Goal: Task Accomplishment & Management: Manage account settings

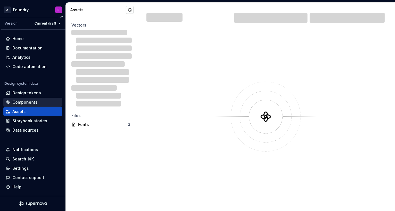
click at [24, 102] on div "Components" at bounding box center [24, 102] width 25 height 6
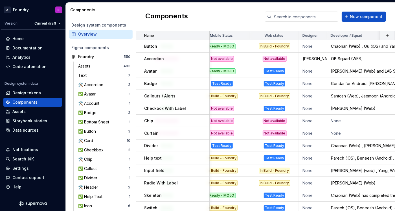
scroll to position [0, 59]
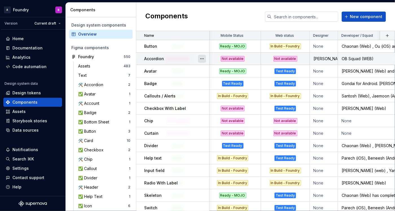
click at [203, 59] on button "button" at bounding box center [202, 59] width 8 height 8
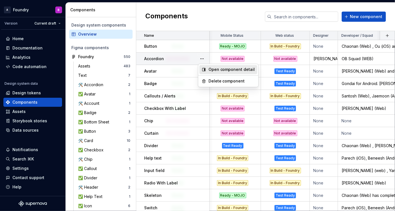
click at [211, 71] on div "Open component detail" at bounding box center [231, 70] width 47 height 6
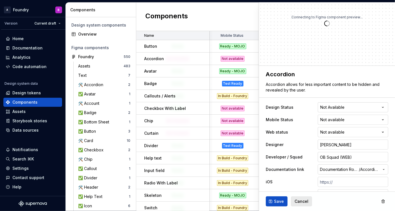
scroll to position [38, 0]
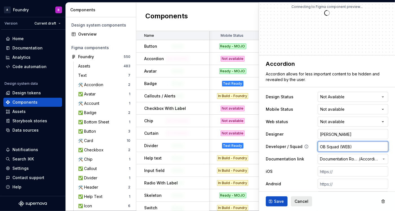
type textarea "*"
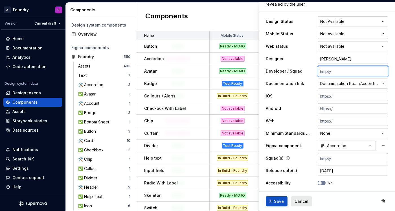
scroll to position [114, 0]
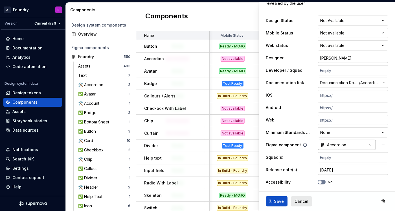
click at [356, 144] on button "Accordion" at bounding box center [347, 145] width 58 height 10
type textarea "*"
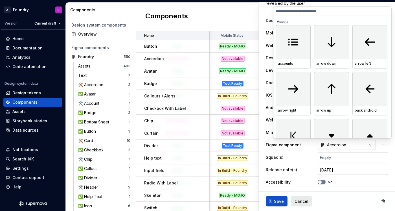
click at [296, 153] on html "A Foundry B Version Current draft Home Documentation Analytics Code automation …" at bounding box center [197, 105] width 395 height 211
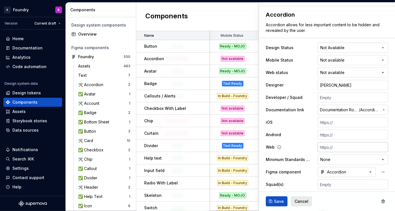
scroll to position [76, 0]
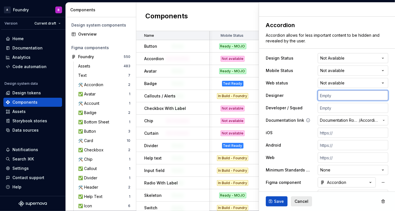
type textarea "*"
click at [280, 204] on button "Save" at bounding box center [277, 201] width 22 height 10
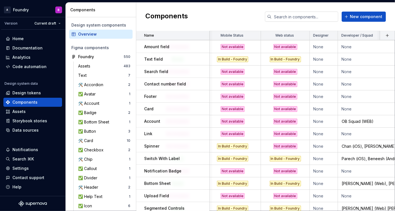
scroll to position [503, 59]
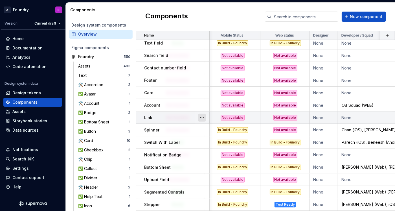
click at [204, 114] on button "button" at bounding box center [202, 118] width 8 height 8
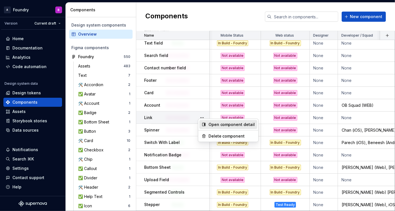
click at [211, 124] on div "Open component detail" at bounding box center [231, 125] width 47 height 6
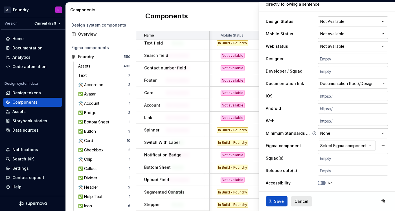
scroll to position [114, 0]
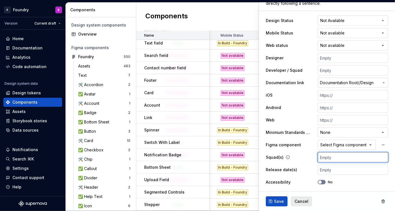
click at [327, 158] on input "text" at bounding box center [353, 157] width 70 height 10
click at [327, 69] on input "text" at bounding box center [353, 70] width 70 height 10
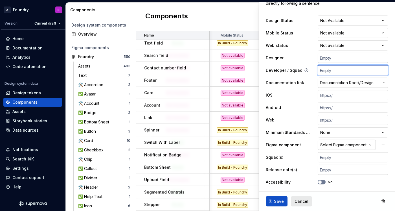
type textarea "*"
type input "O"
type textarea "*"
type input "OB"
type textarea "*"
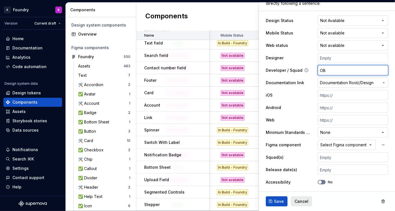
type input "OB"
type textarea "*"
type input "OB S"
type textarea "*"
type input "OB Sq"
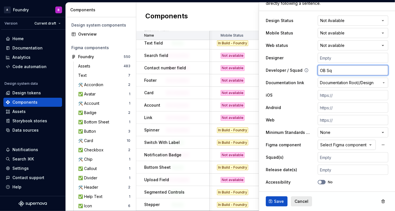
type textarea "*"
type input "OB Squ"
type textarea "*"
type input "OB Squa"
type textarea "*"
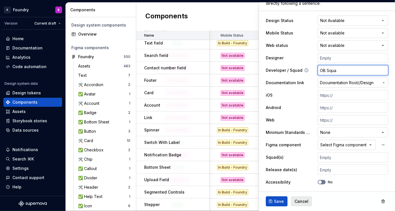
type input "OB Squad"
type textarea "*"
type input "OB Squad"
type textarea "*"
type input "OB Squad ("
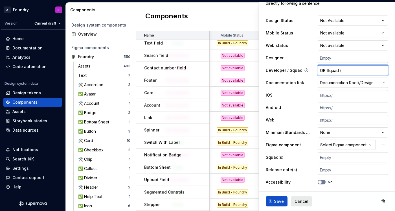
type textarea "*"
type input "OB Squad (W"
type textarea "*"
type input "OB Squad (We"
type textarea "*"
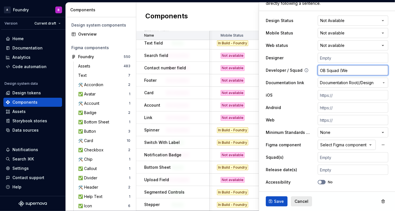
type input "OB Squad (Web"
type textarea "*"
type input "OB Squad (Web)"
type textarea "*"
type input "OB Squad (Web)"
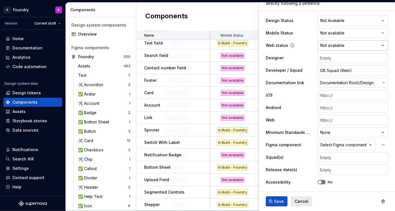
click at [347, 41] on html "A Foundry B Version Current draft Home Documentation Analytics Code automation …" at bounding box center [197, 105] width 395 height 211
type textarea "*"
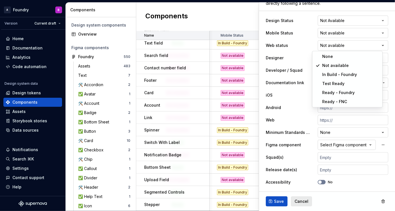
select select "**********"
type textarea "*"
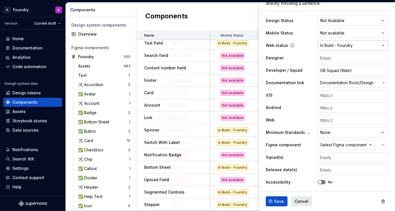
click at [341, 47] on html "A Foundry B Version Current draft Home Documentation Analytics Code automation …" at bounding box center [197, 105] width 395 height 211
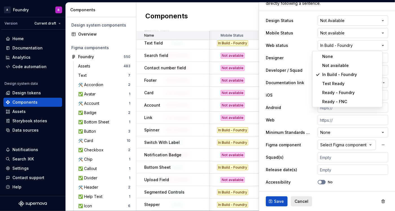
select select
type textarea "*"
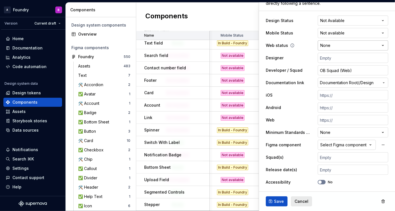
click at [339, 45] on html "A Foundry B Version Current draft Home Documentation Analytics Code automation …" at bounding box center [197, 105] width 395 height 211
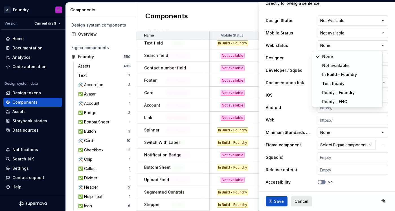
select select "**********"
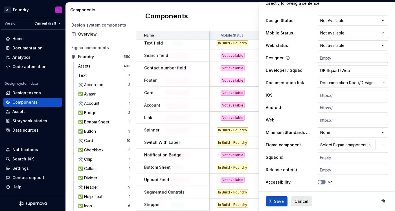
click at [333, 56] on input "text" at bounding box center [353, 58] width 70 height 10
type textarea "*"
type input "A"
type textarea "*"
type input "Ai"
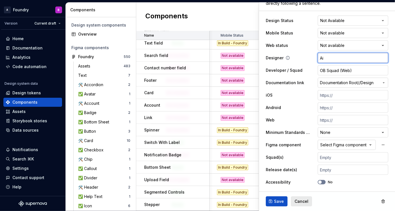
type textarea "*"
type input "Aid"
type textarea "*"
type input "[PERSON_NAME]"
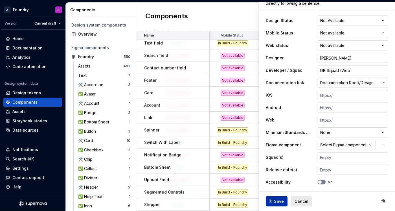
click at [275, 198] on span "Save" at bounding box center [279, 201] width 10 height 6
type textarea "*"
